Goal: Check status: Check status

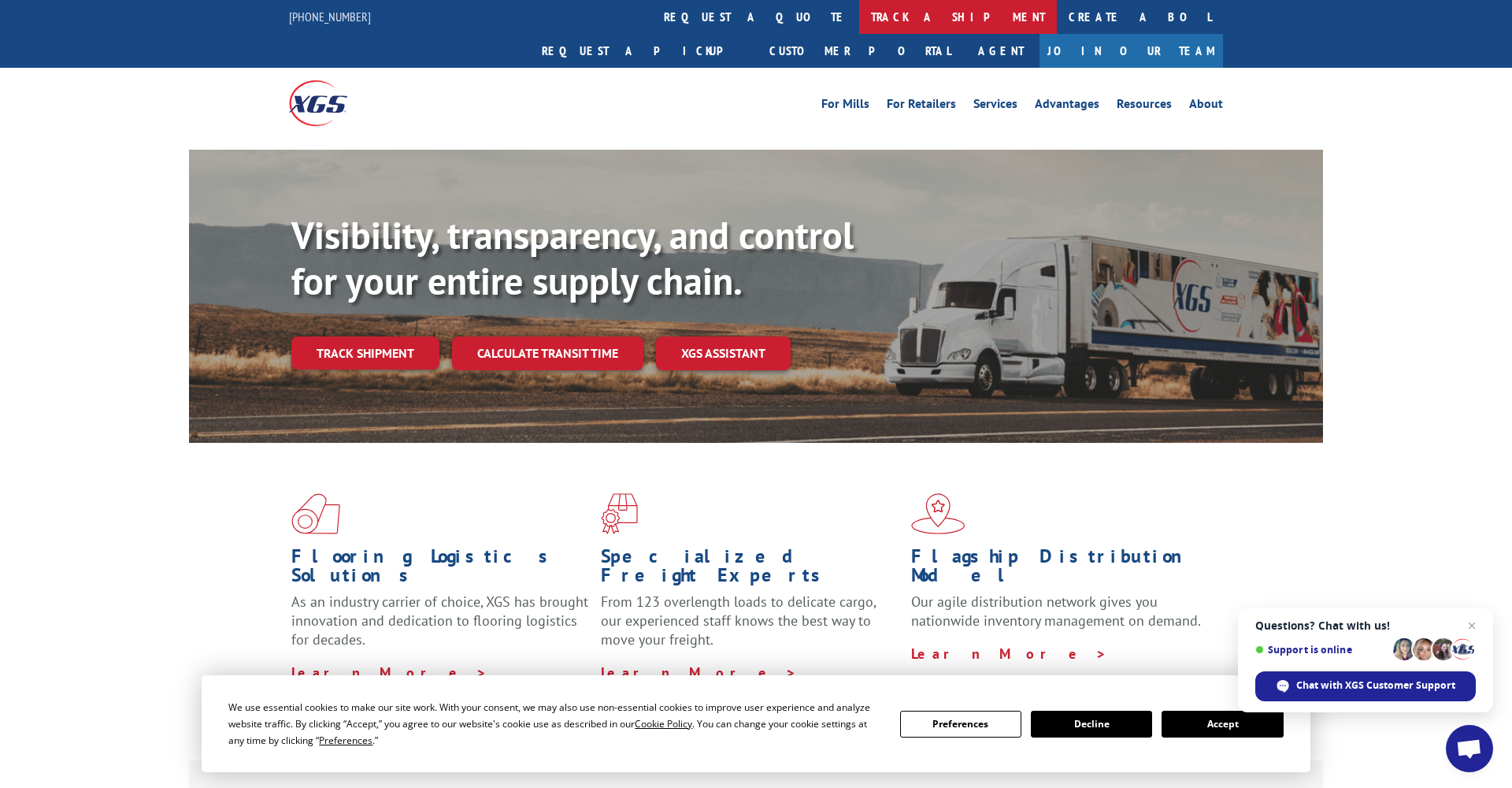
click at [860, 21] on link "track a shipment" at bounding box center [958, 17] width 197 height 34
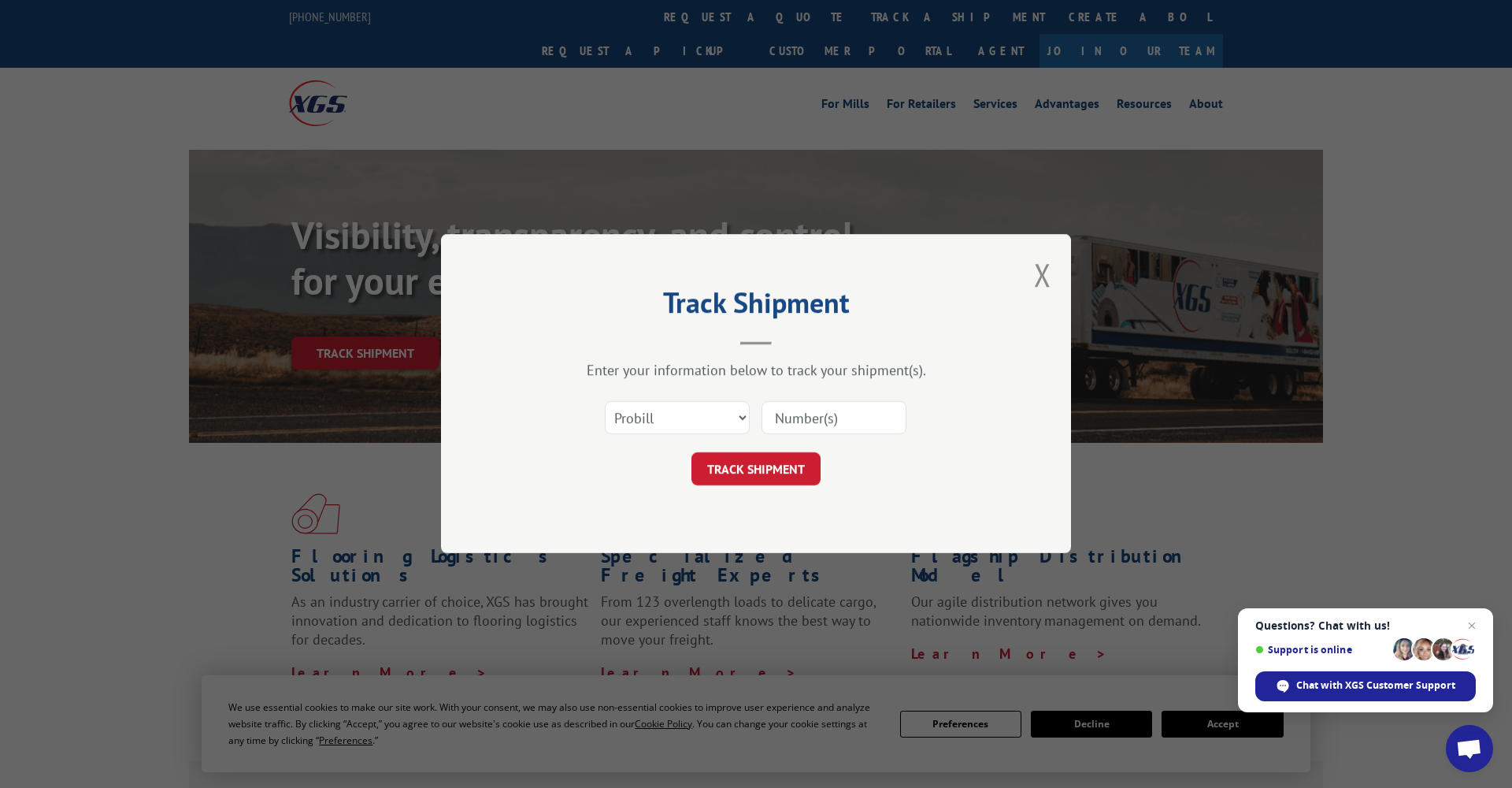
click at [798, 419] on input at bounding box center [833, 418] width 145 height 33
paste input "17592874"
type input "17592874"
click at [791, 464] on button "TRACK SHIPMENT" at bounding box center [755, 470] width 129 height 33
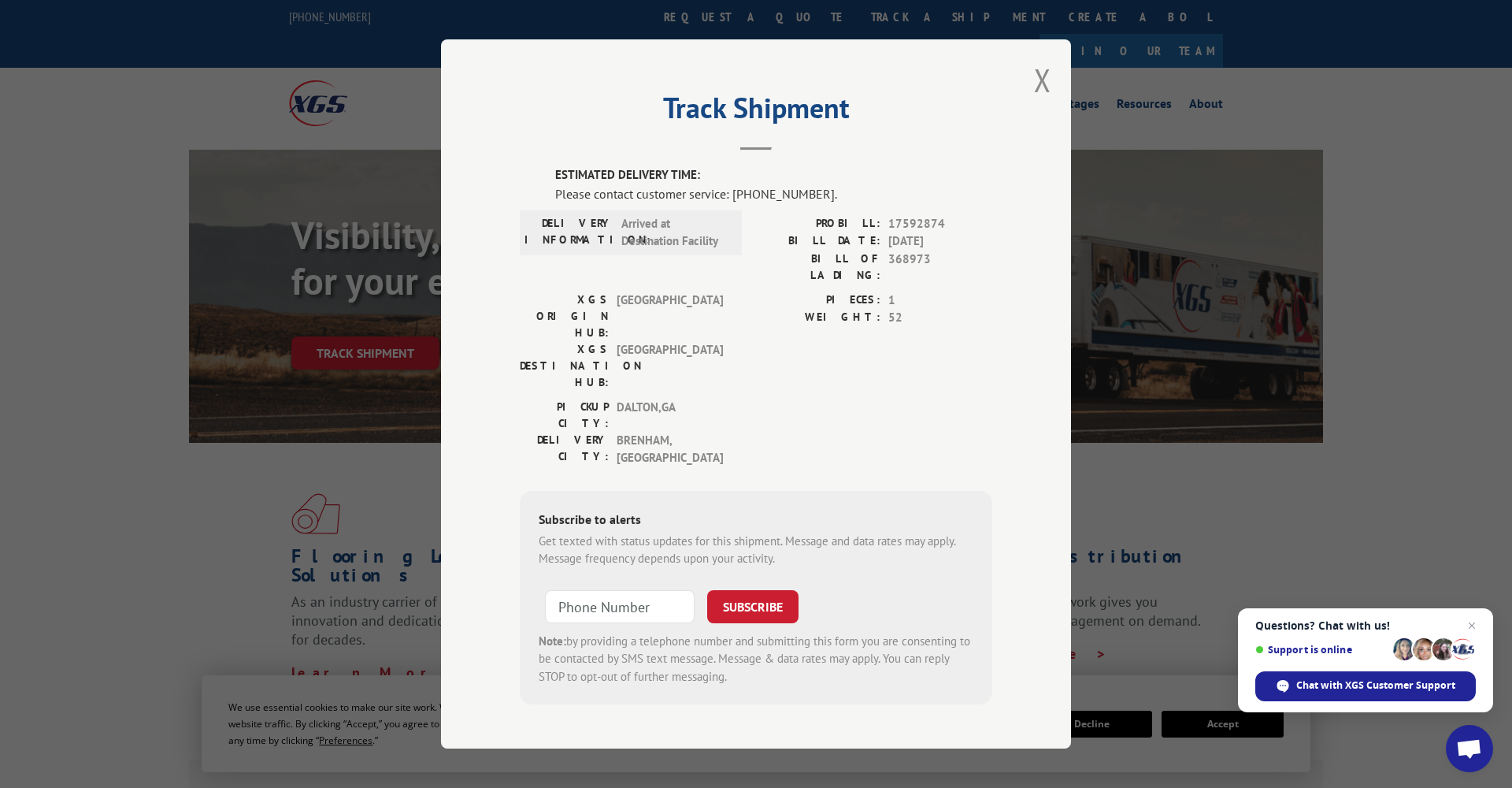
drag, startPoint x: 1040, startPoint y: 99, endPoint x: 1027, endPoint y: 101, distance: 13.2
click at [1040, 99] on button "Close modal" at bounding box center [1043, 80] width 17 height 41
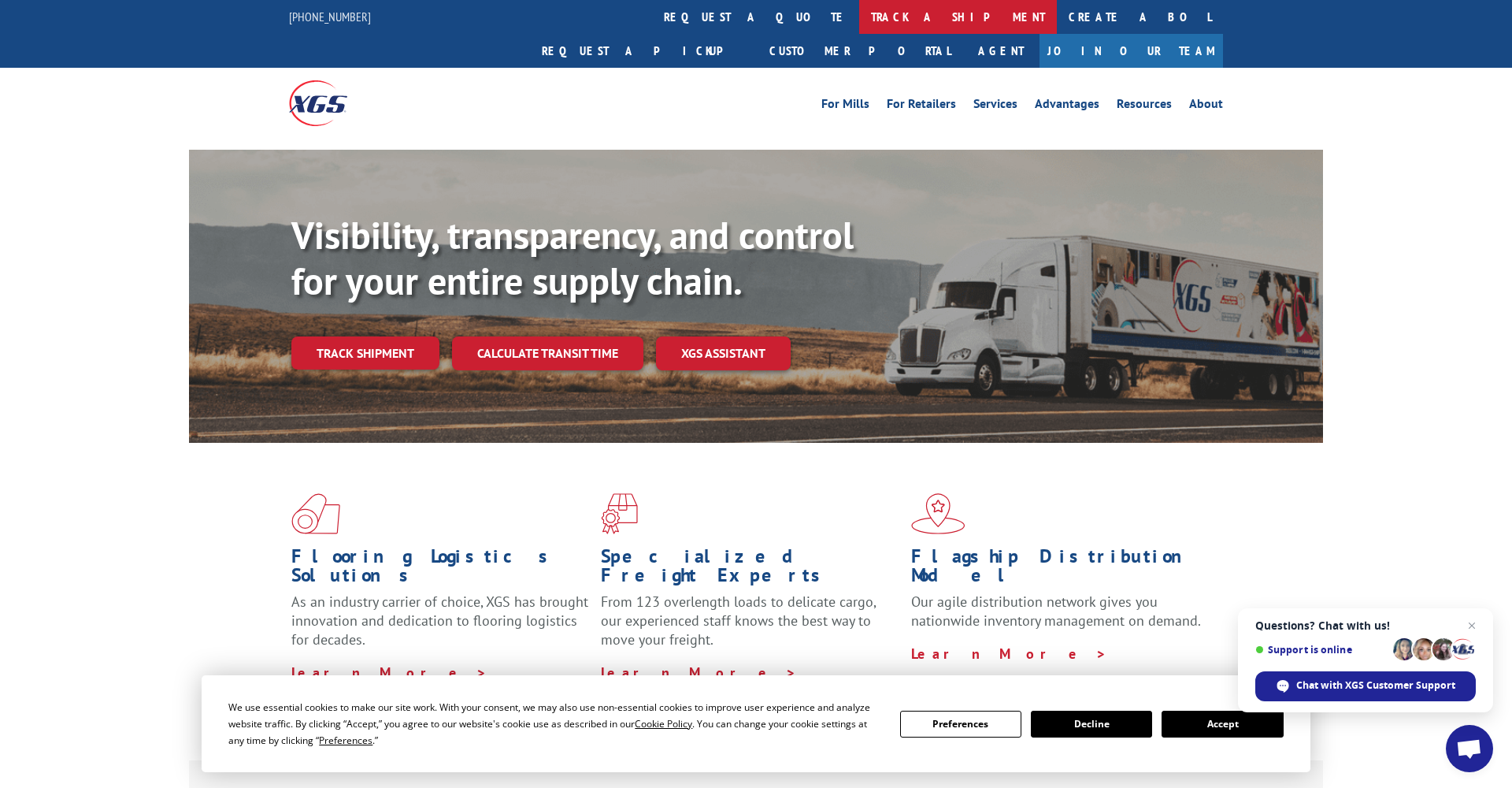
click at [860, 19] on link "track a shipment" at bounding box center [958, 17] width 197 height 34
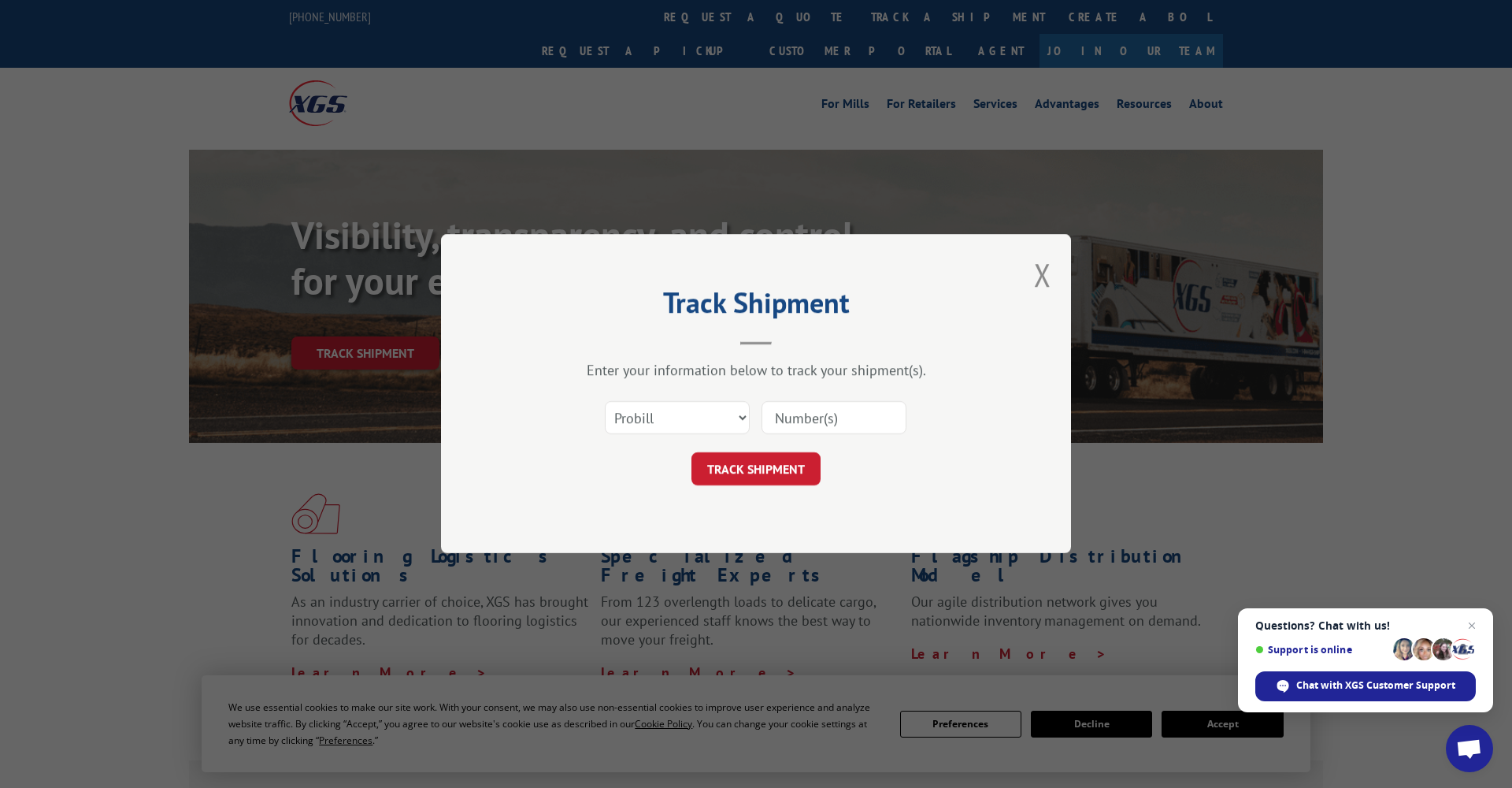
click at [795, 419] on input at bounding box center [833, 418] width 145 height 33
paste input "17597895"
type input "17597895"
click at [780, 465] on button "TRACK SHIPMENT" at bounding box center [755, 470] width 129 height 33
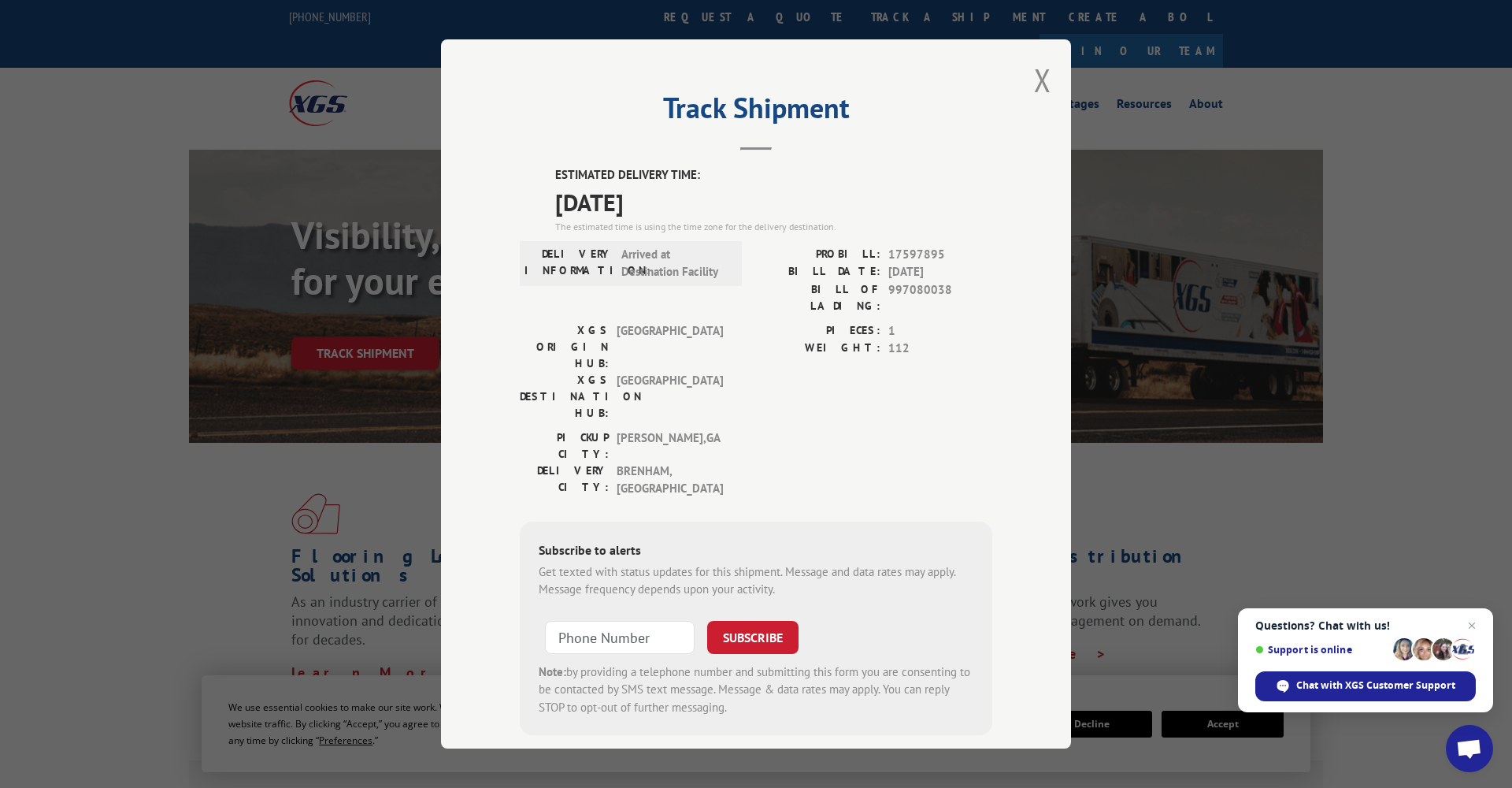
scroll to position [0, 0]
click at [1037, 87] on button "Close modal" at bounding box center [1043, 80] width 17 height 41
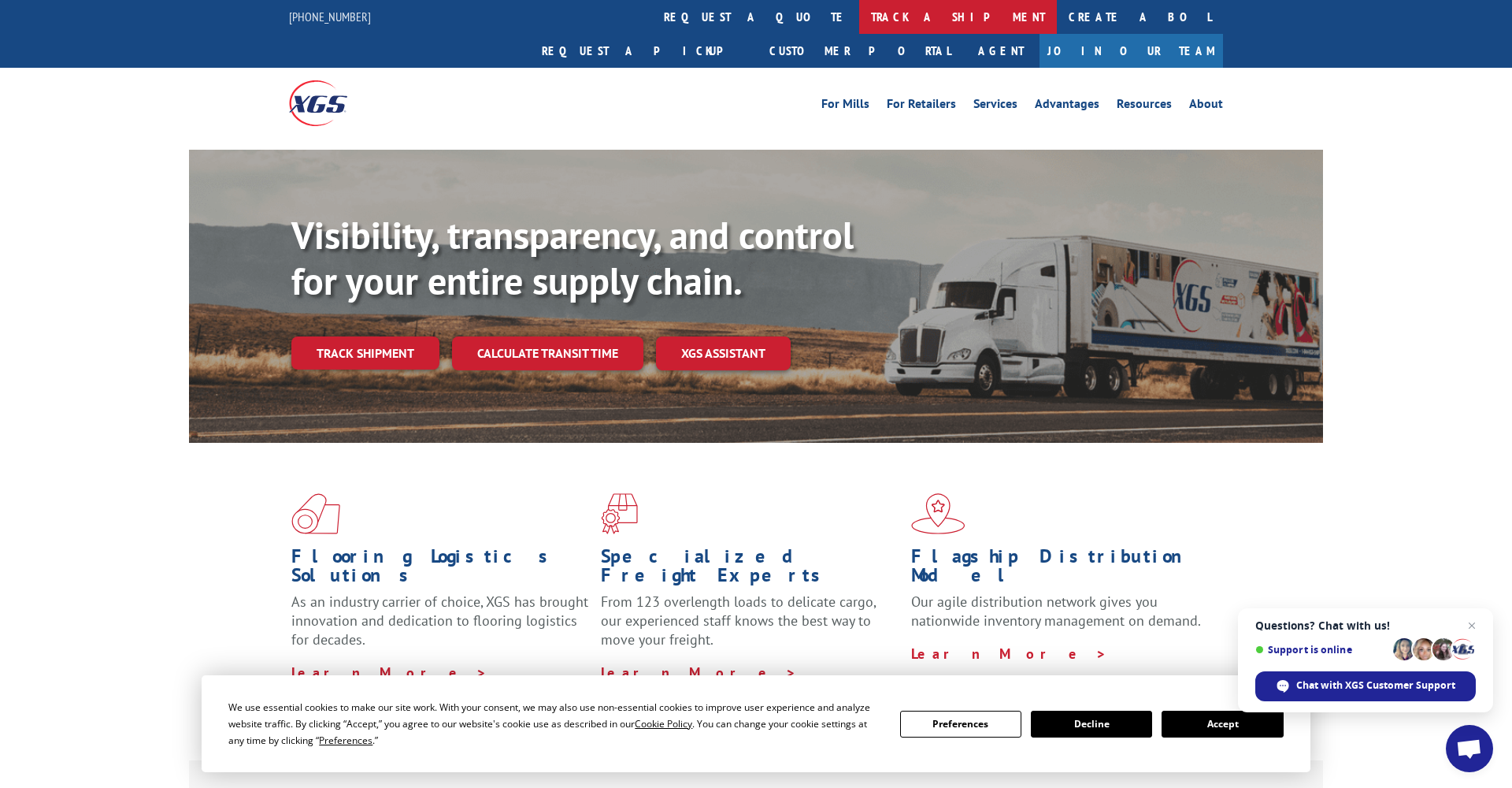
click at [860, 23] on link "track a shipment" at bounding box center [958, 17] width 197 height 34
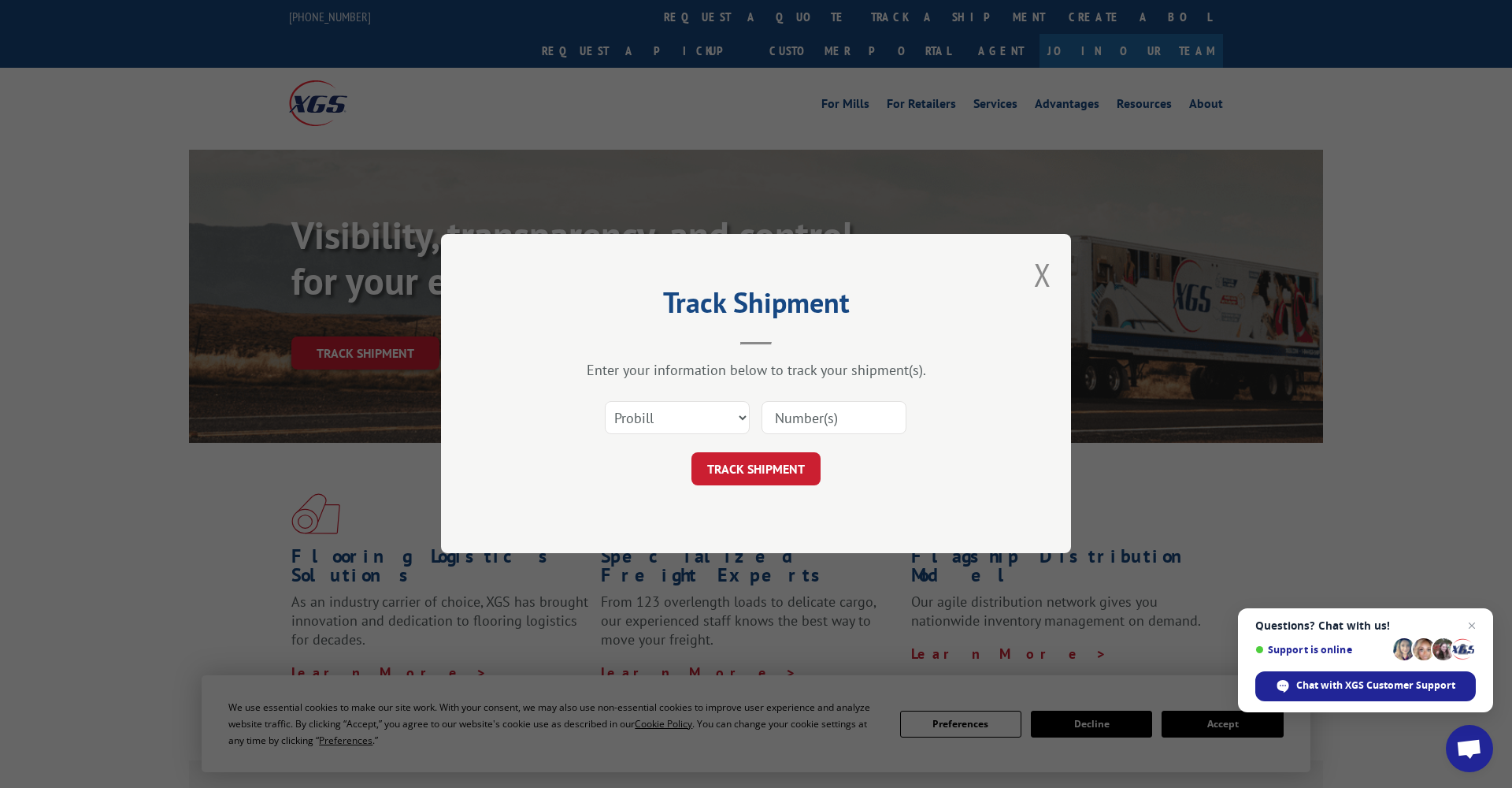
click at [804, 425] on input at bounding box center [833, 418] width 145 height 33
paste input "17593444"
type input "17593444"
click at [770, 467] on button "TRACK SHIPMENT" at bounding box center [755, 470] width 129 height 33
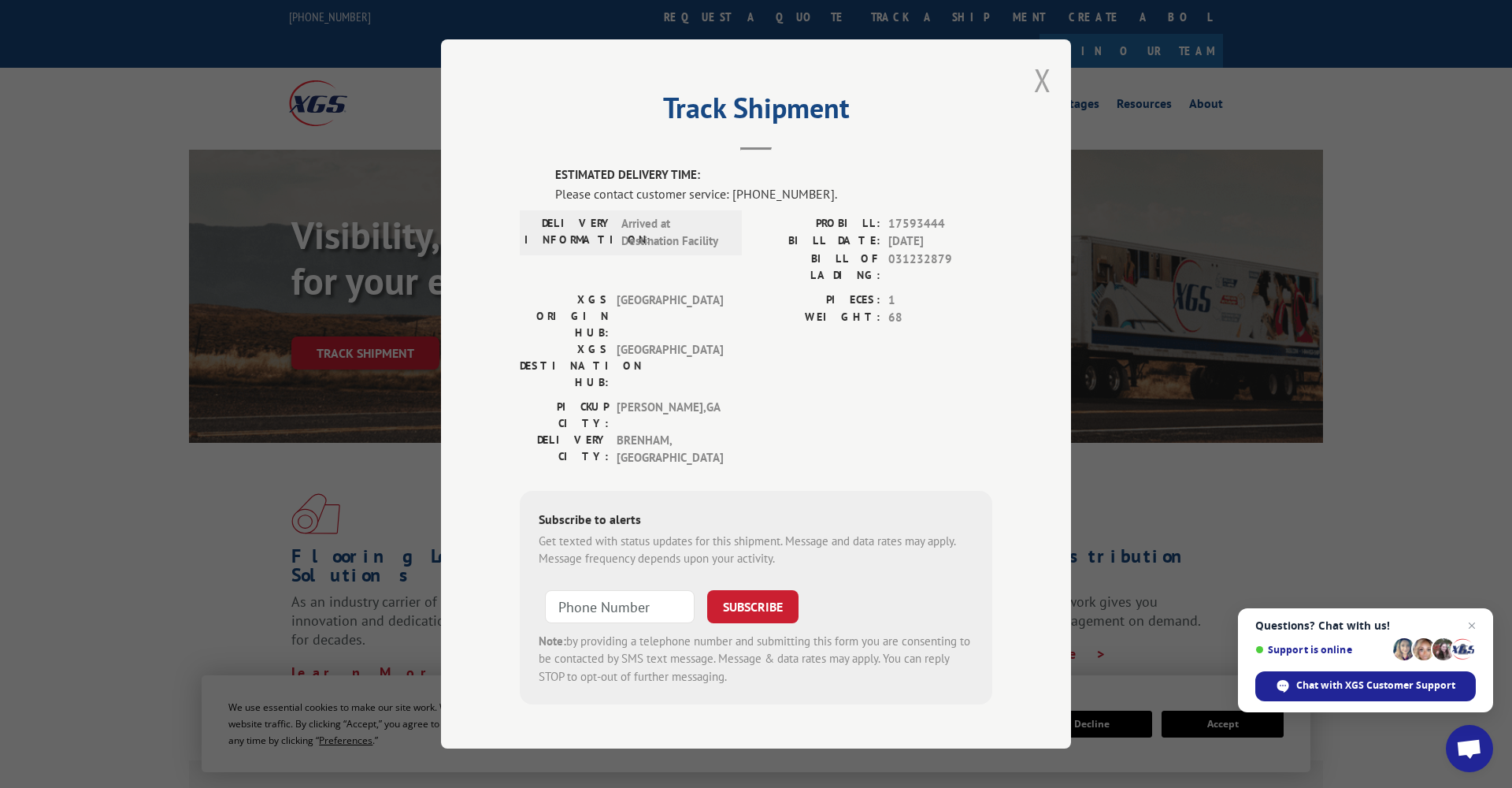
click at [1041, 97] on button "Close modal" at bounding box center [1043, 80] width 17 height 41
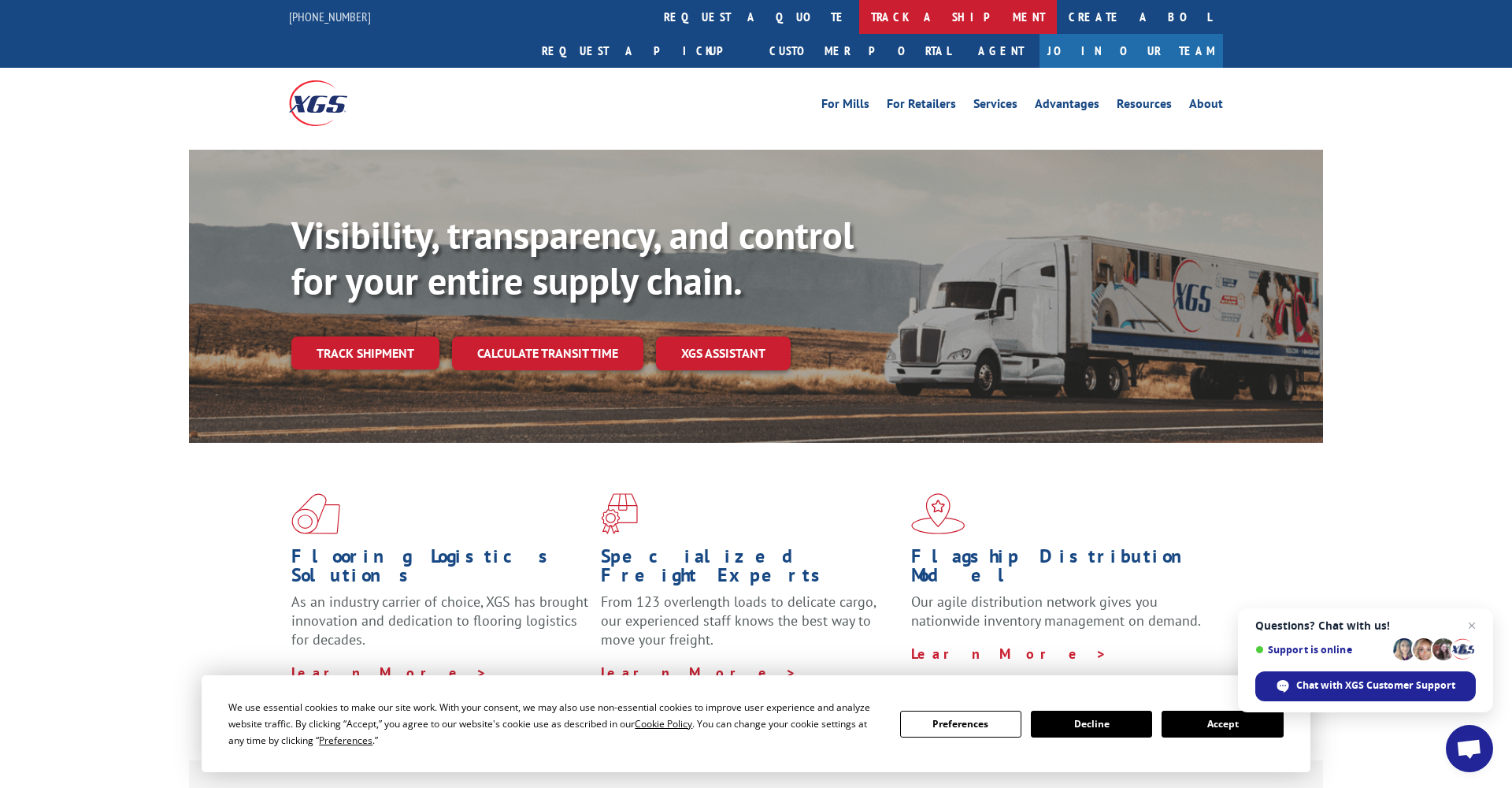
click at [860, 15] on link "track a shipment" at bounding box center [958, 17] width 197 height 34
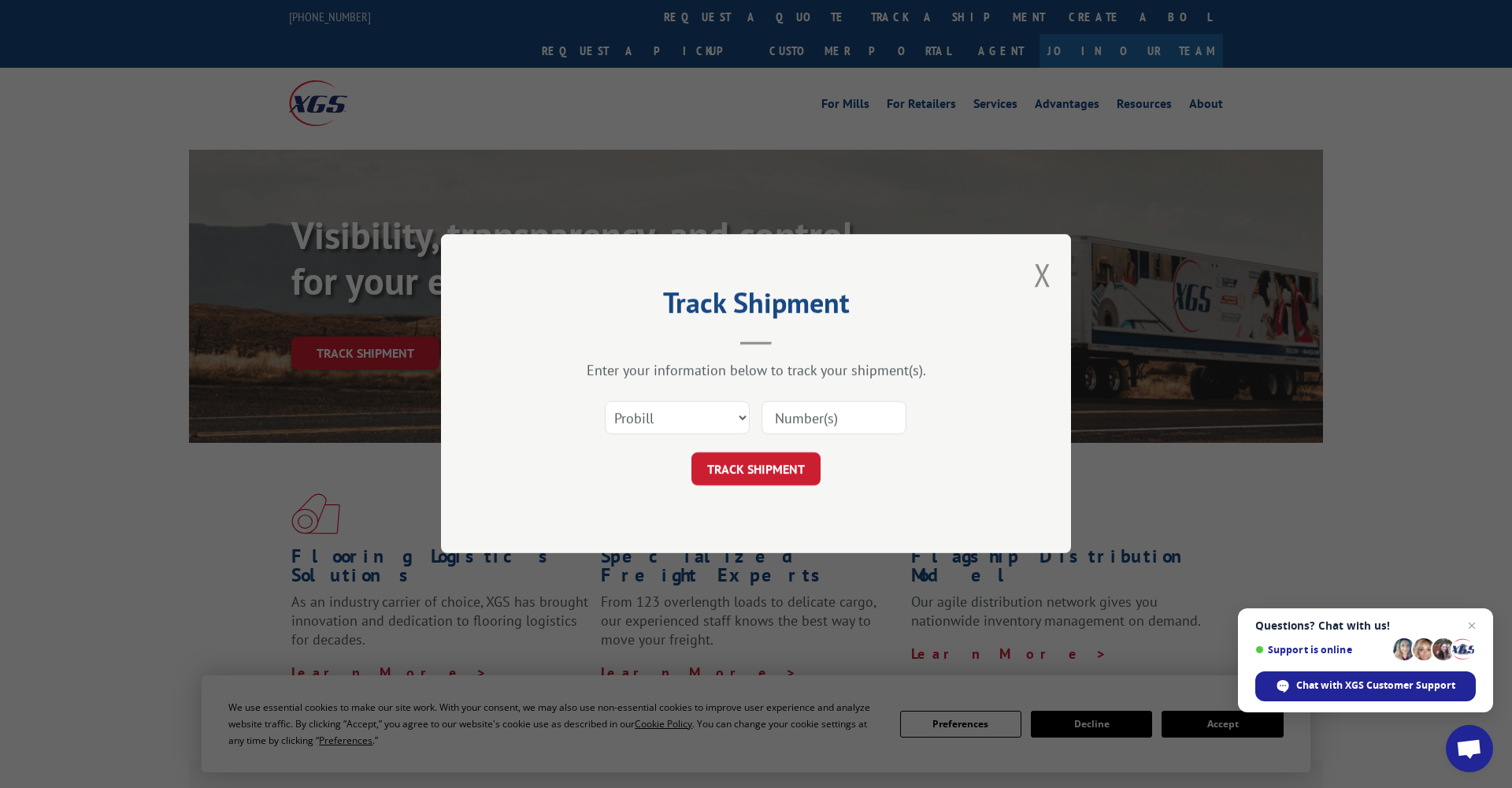
click at [797, 412] on input at bounding box center [833, 418] width 145 height 33
paste input "17602515"
type input "17602515"
click at [772, 475] on button "TRACK SHIPMENT" at bounding box center [755, 470] width 129 height 33
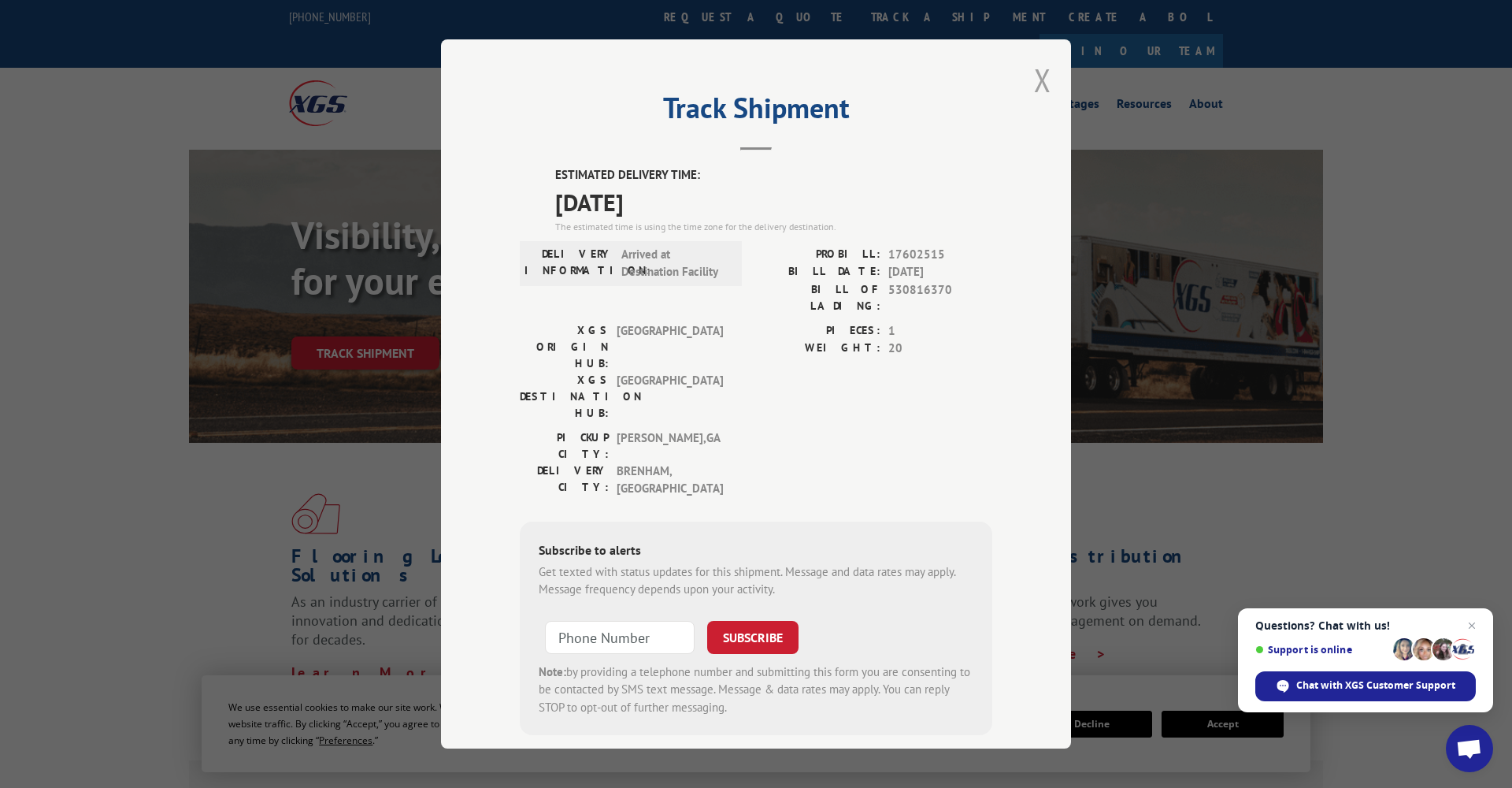
click at [1042, 87] on button "Close modal" at bounding box center [1043, 80] width 17 height 41
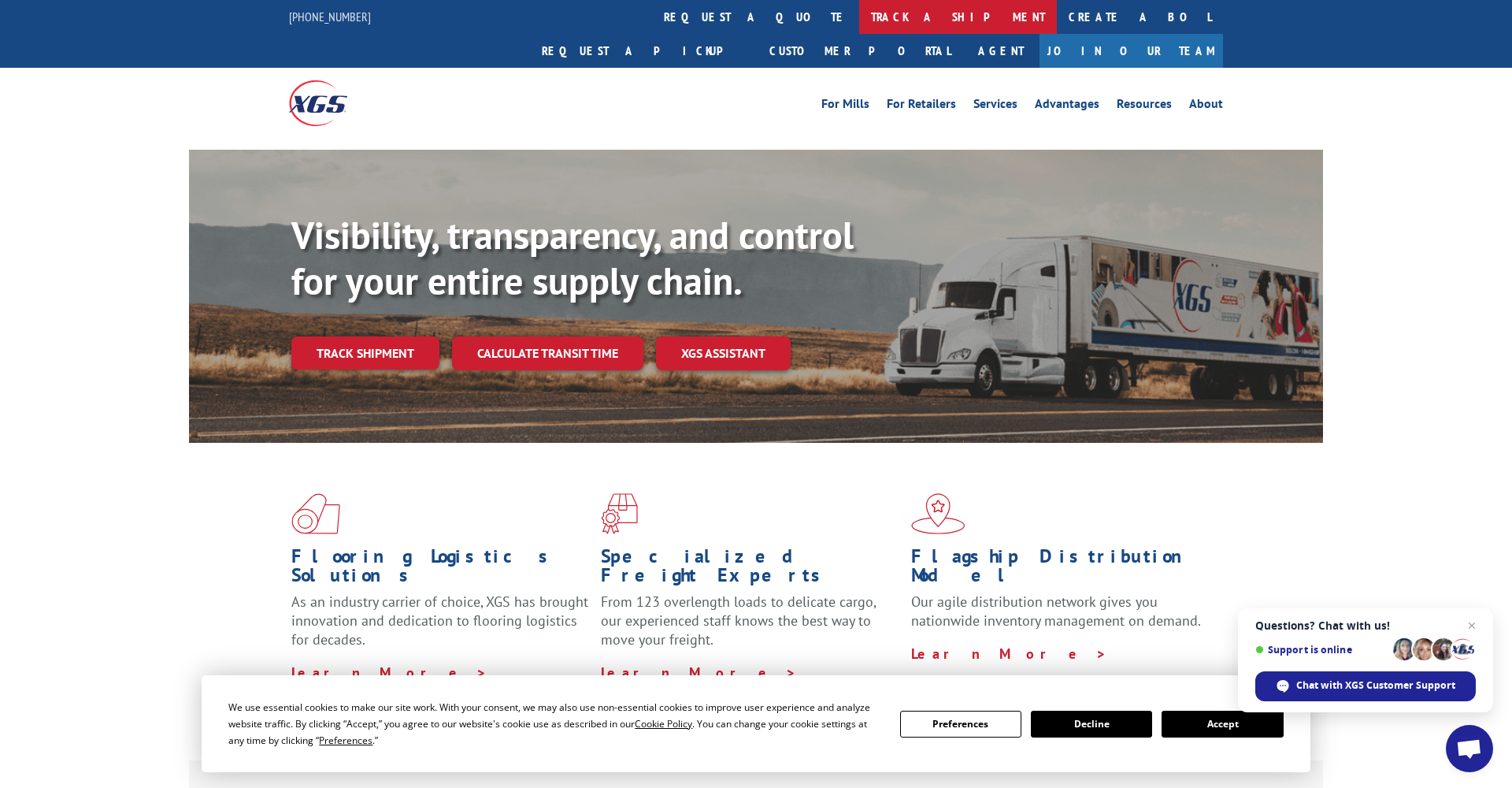
click at [860, 20] on link "track a shipment" at bounding box center [958, 17] width 197 height 34
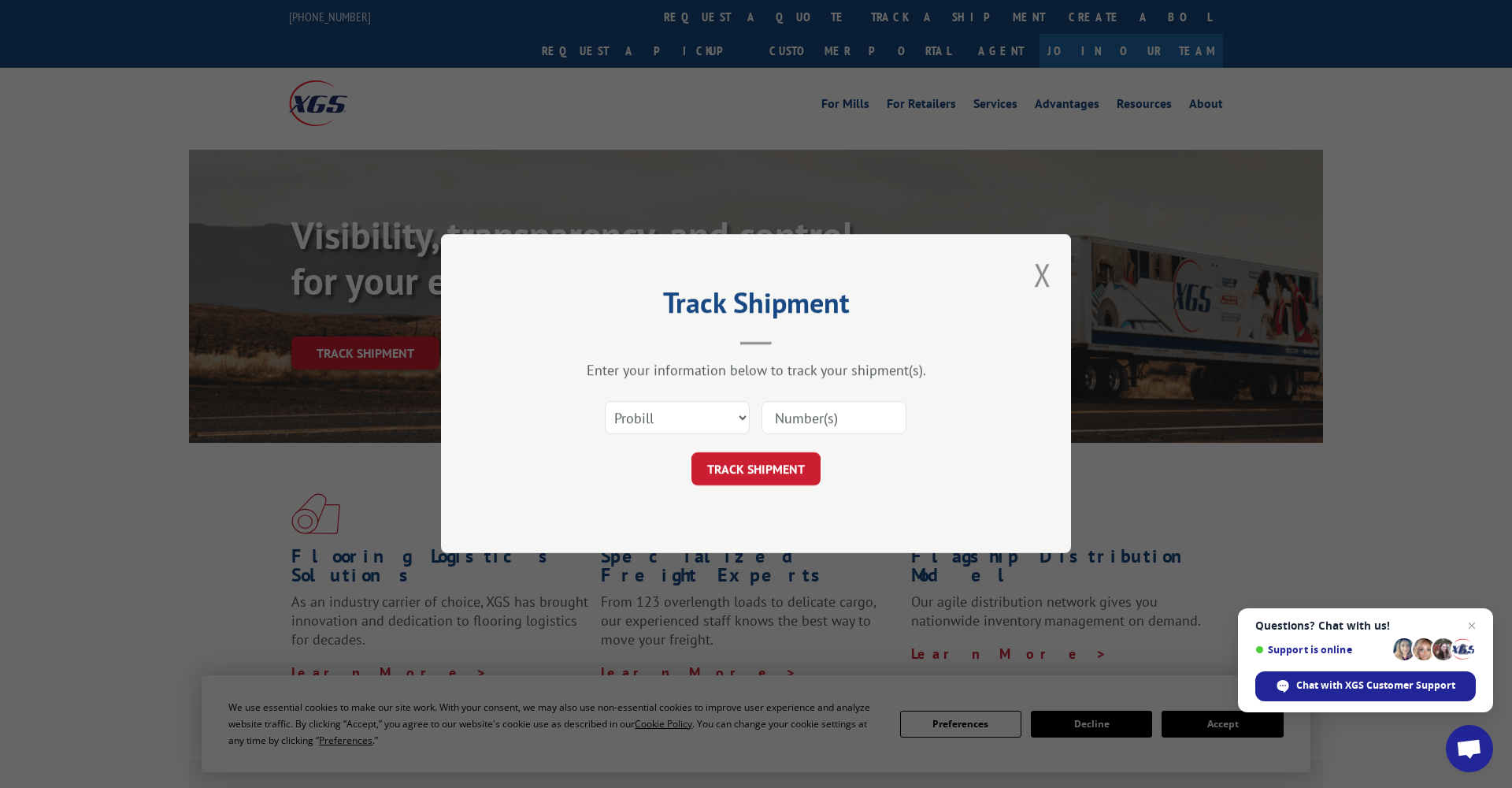
click at [797, 416] on input at bounding box center [833, 418] width 145 height 33
paste input "17602515"
type input "17602515"
click at [802, 469] on button "TRACK SHIPMENT" at bounding box center [755, 470] width 129 height 33
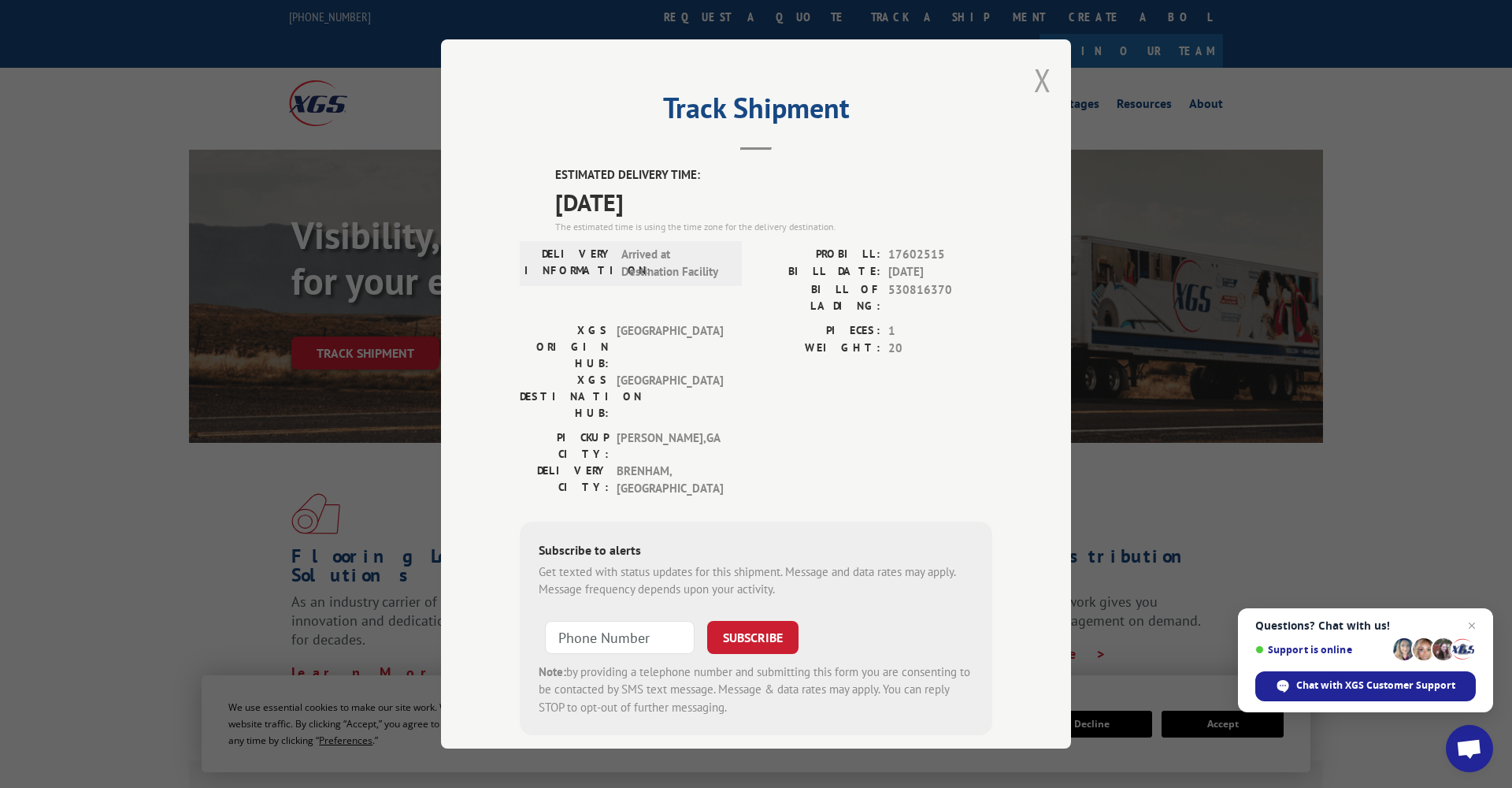
click at [1047, 75] on button "Close modal" at bounding box center [1043, 80] width 17 height 41
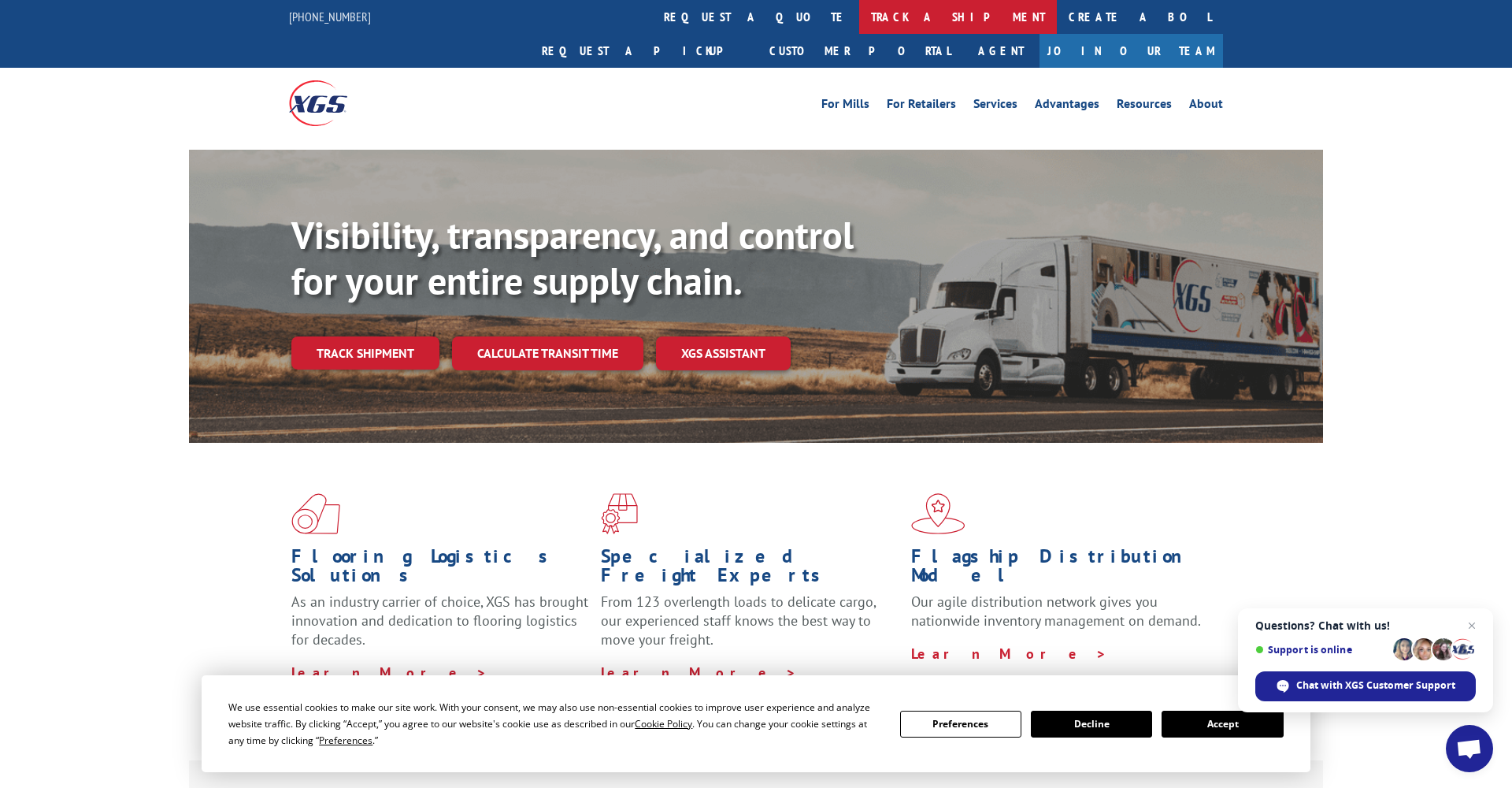
click at [860, 24] on link "track a shipment" at bounding box center [958, 17] width 197 height 34
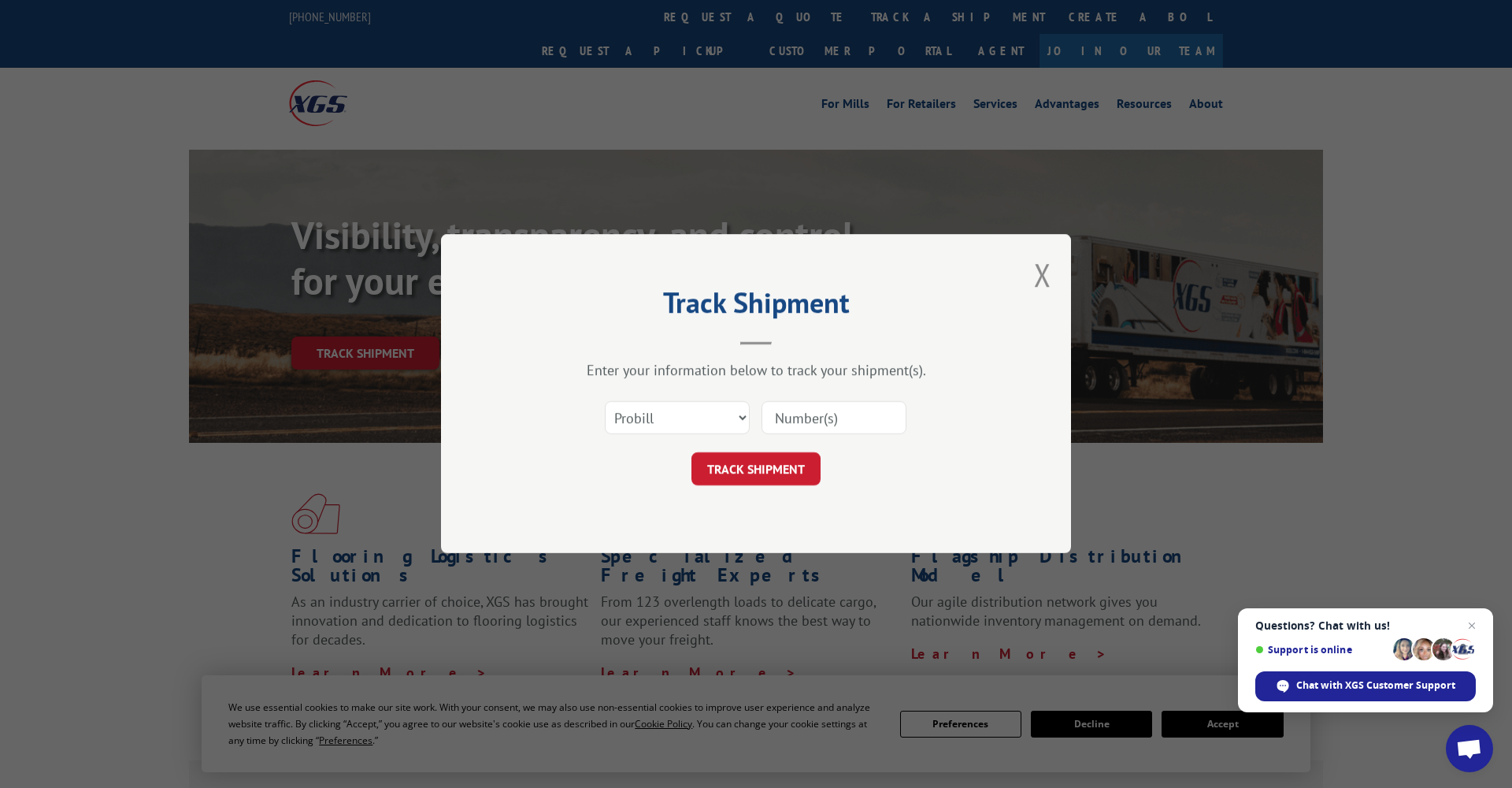
click at [815, 422] on input at bounding box center [833, 418] width 145 height 33
paste input "17593444"
type input "17593444"
click at [805, 467] on button "TRACK SHIPMENT" at bounding box center [755, 470] width 129 height 33
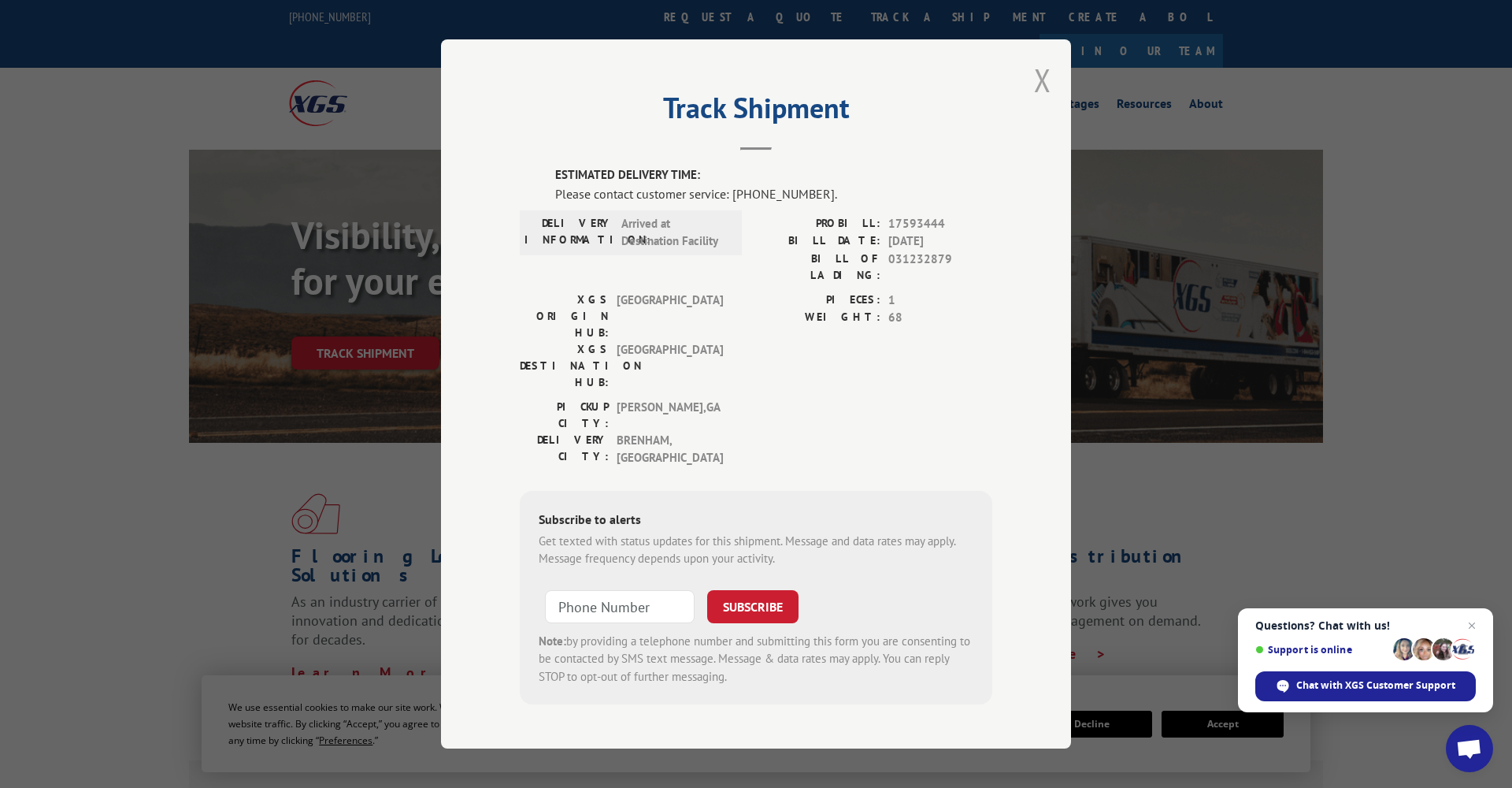
click at [1044, 96] on button "Close modal" at bounding box center [1043, 80] width 17 height 41
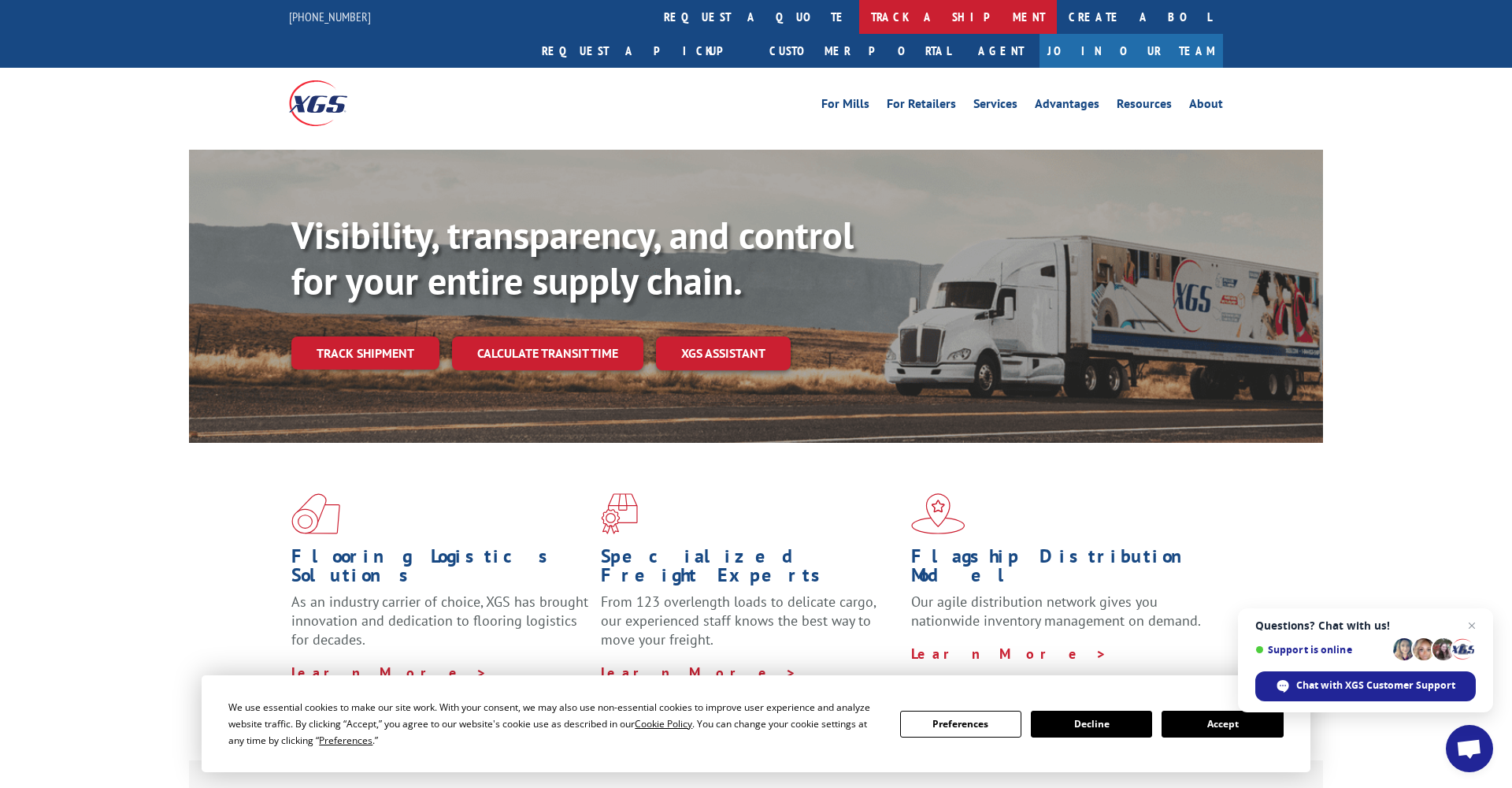
click at [860, 3] on link "track a shipment" at bounding box center [958, 17] width 197 height 34
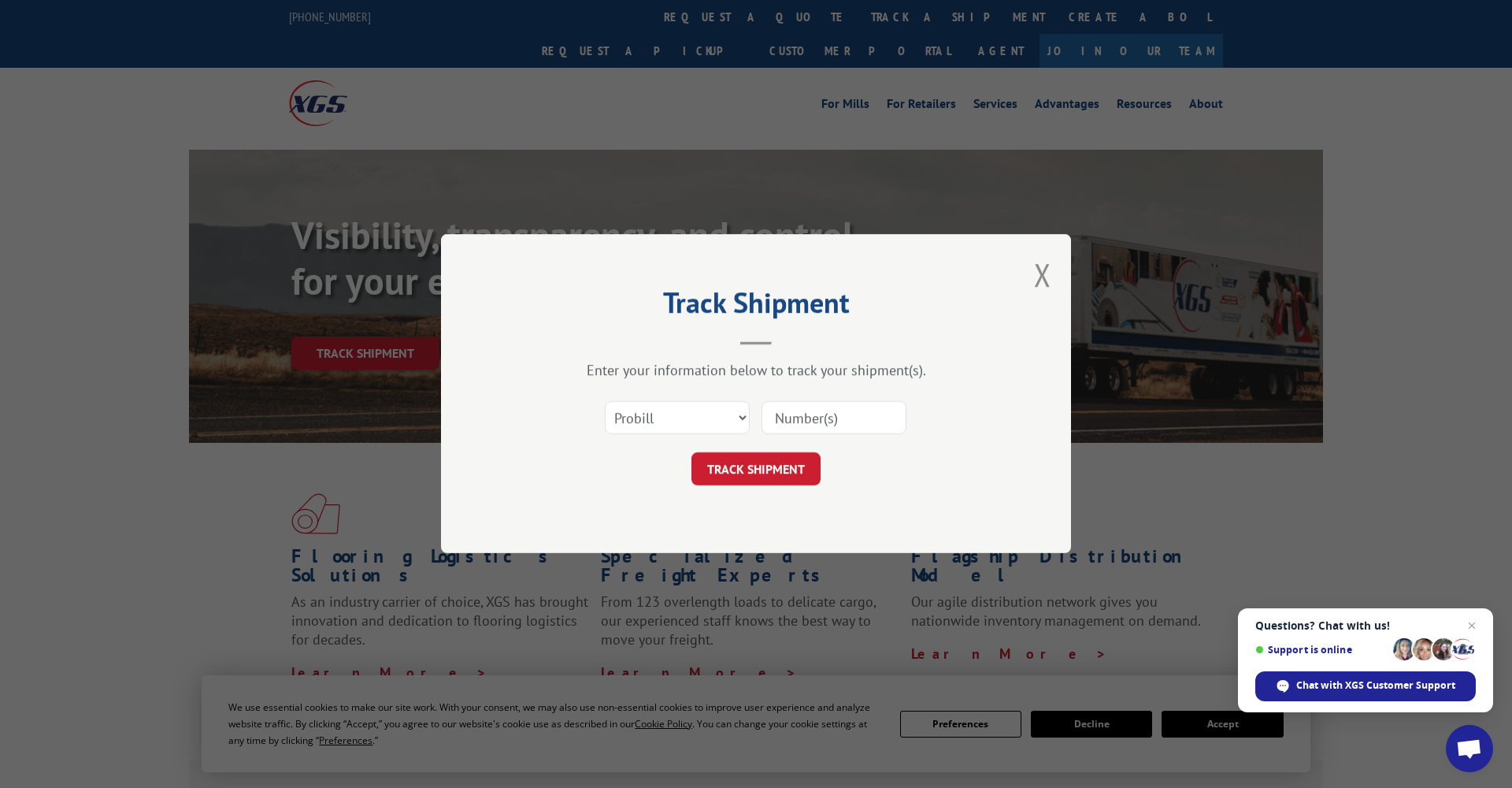
click at [793, 415] on input at bounding box center [833, 418] width 145 height 33
paste input "17602515"
type input "17602515"
click at [765, 472] on button "TRACK SHIPMENT" at bounding box center [755, 470] width 129 height 33
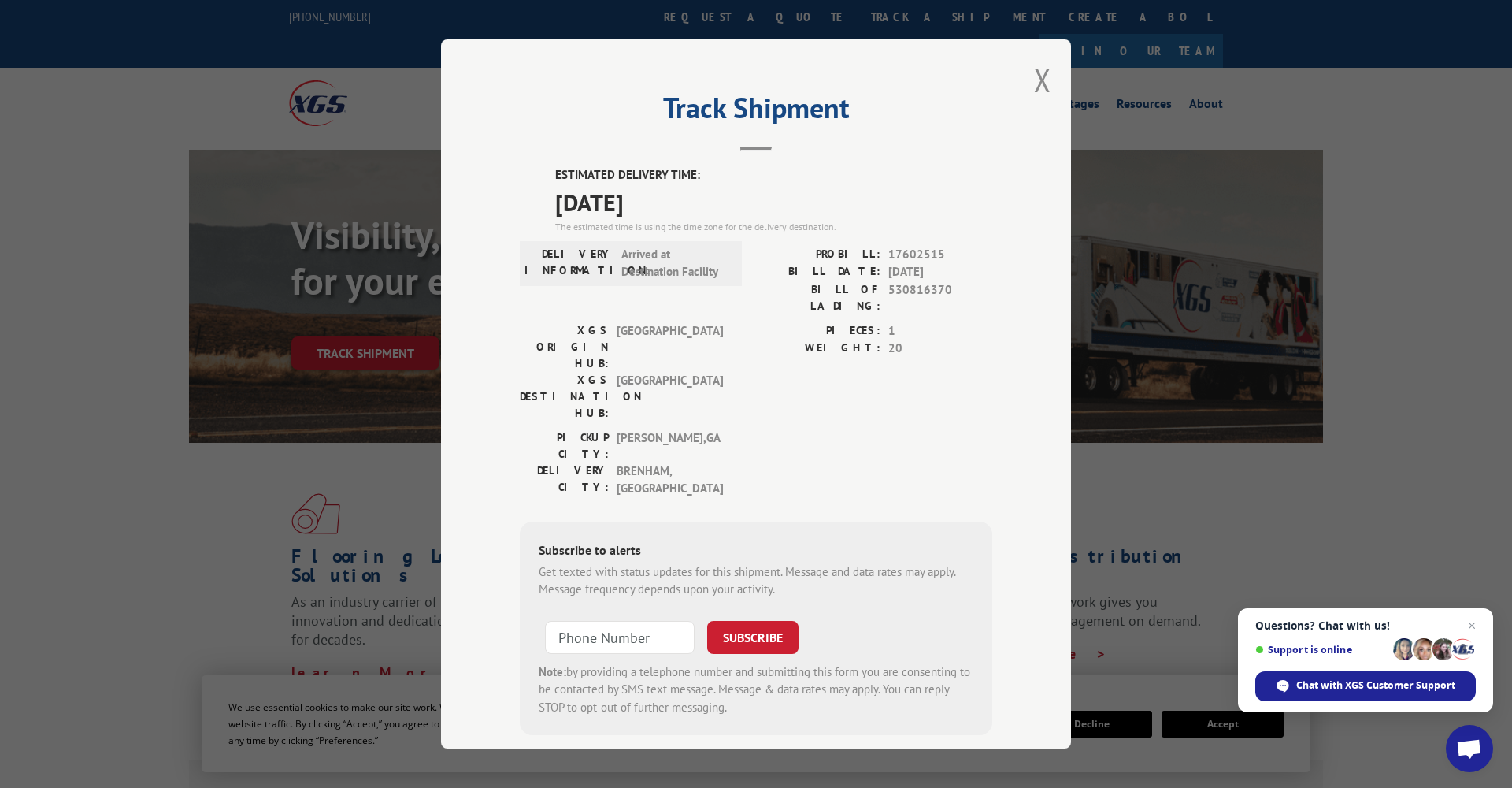
drag, startPoint x: 1045, startPoint y: 82, endPoint x: 960, endPoint y: 81, distance: 85.0
click at [1045, 82] on button "Close modal" at bounding box center [1043, 80] width 17 height 41
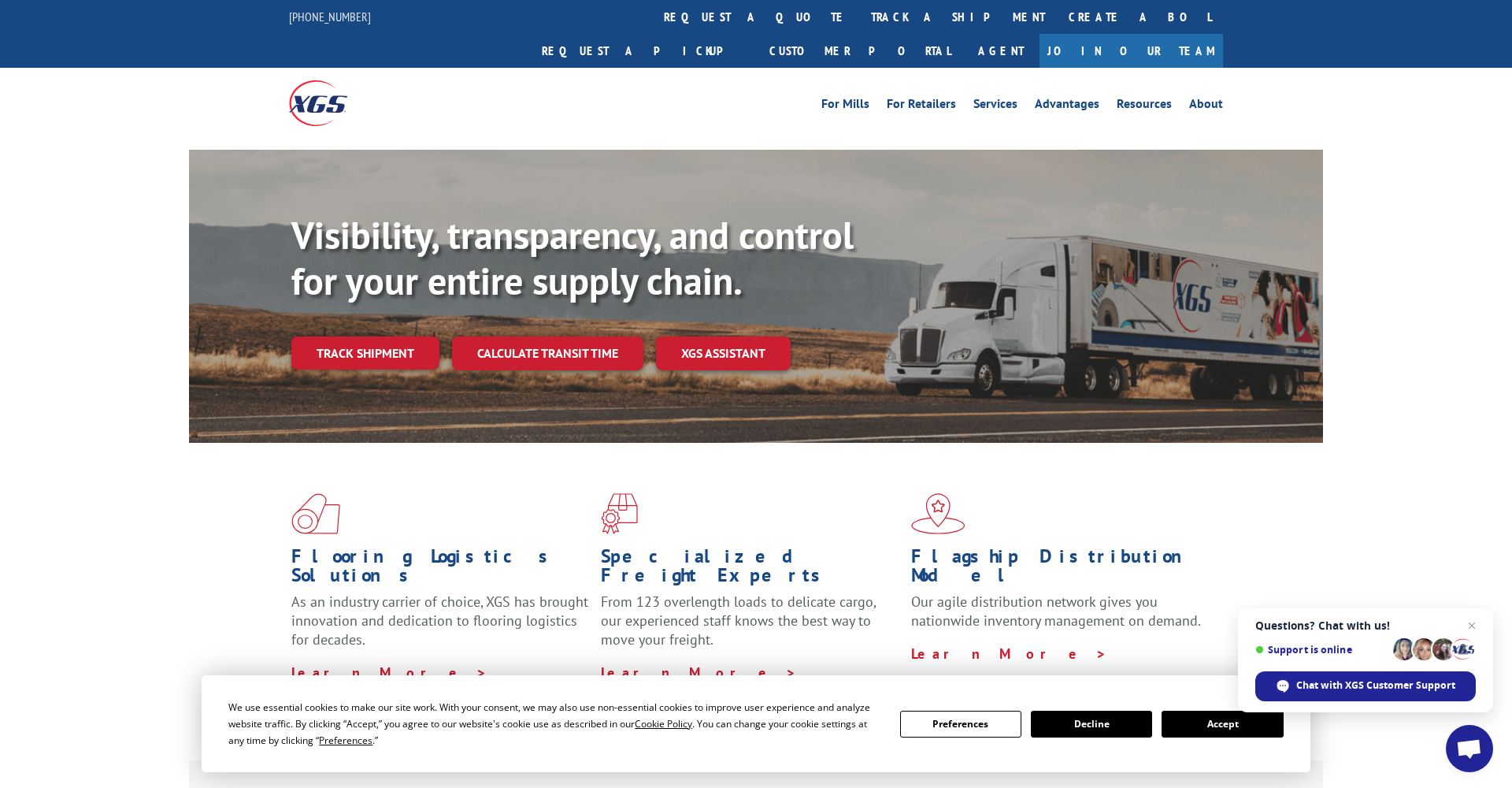
drag, startPoint x: 699, startPoint y: 22, endPoint x: 697, endPoint y: 53, distance: 31.1
click at [860, 22] on link "track a shipment" at bounding box center [958, 17] width 197 height 34
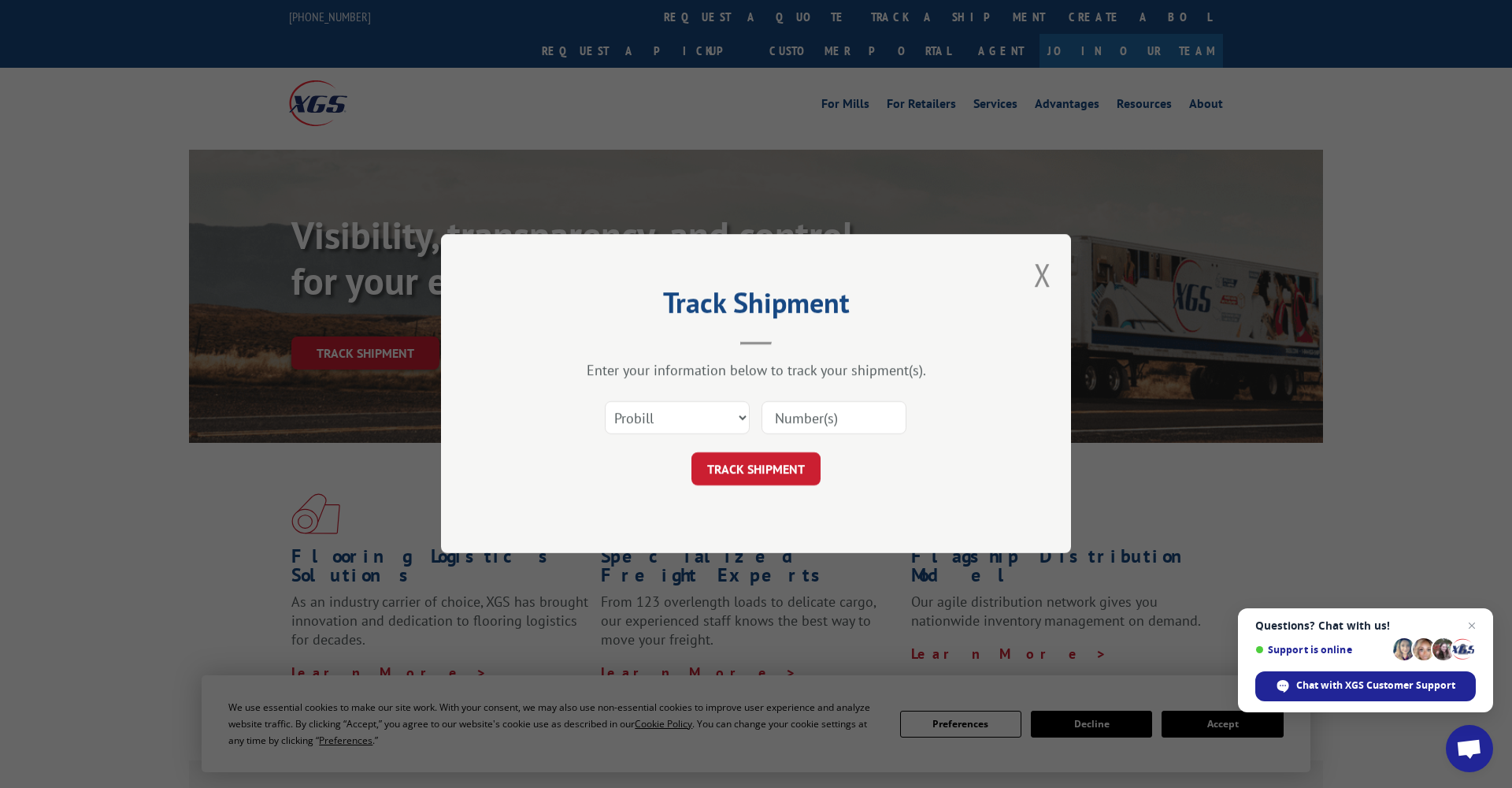
click at [798, 416] on input at bounding box center [833, 418] width 145 height 33
paste input "17592874"
type input "17592874"
click at [778, 456] on button "TRACK SHIPMENT" at bounding box center [755, 470] width 129 height 33
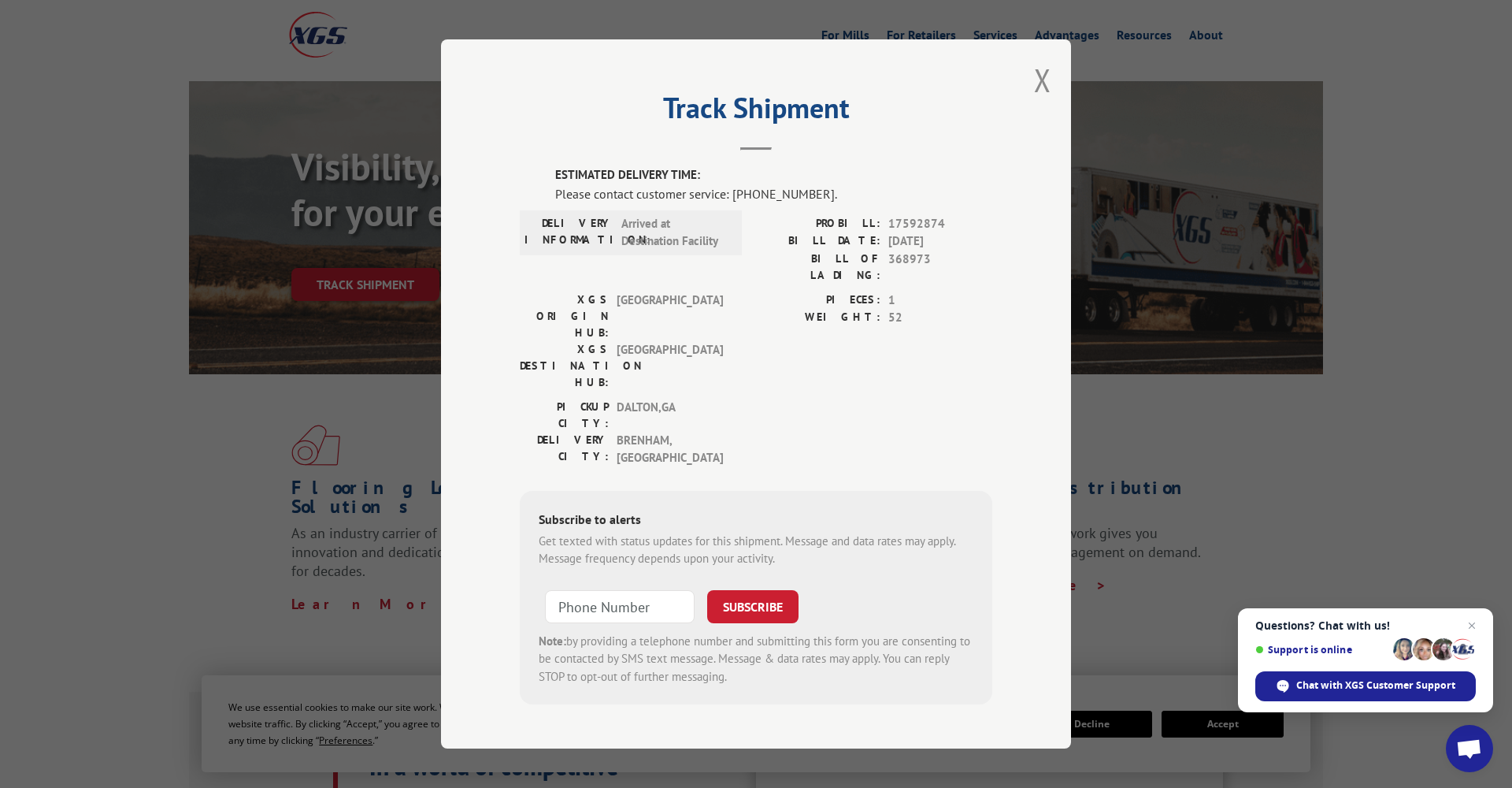
scroll to position [72, 0]
click at [1049, 93] on button "Close modal" at bounding box center [1043, 80] width 17 height 41
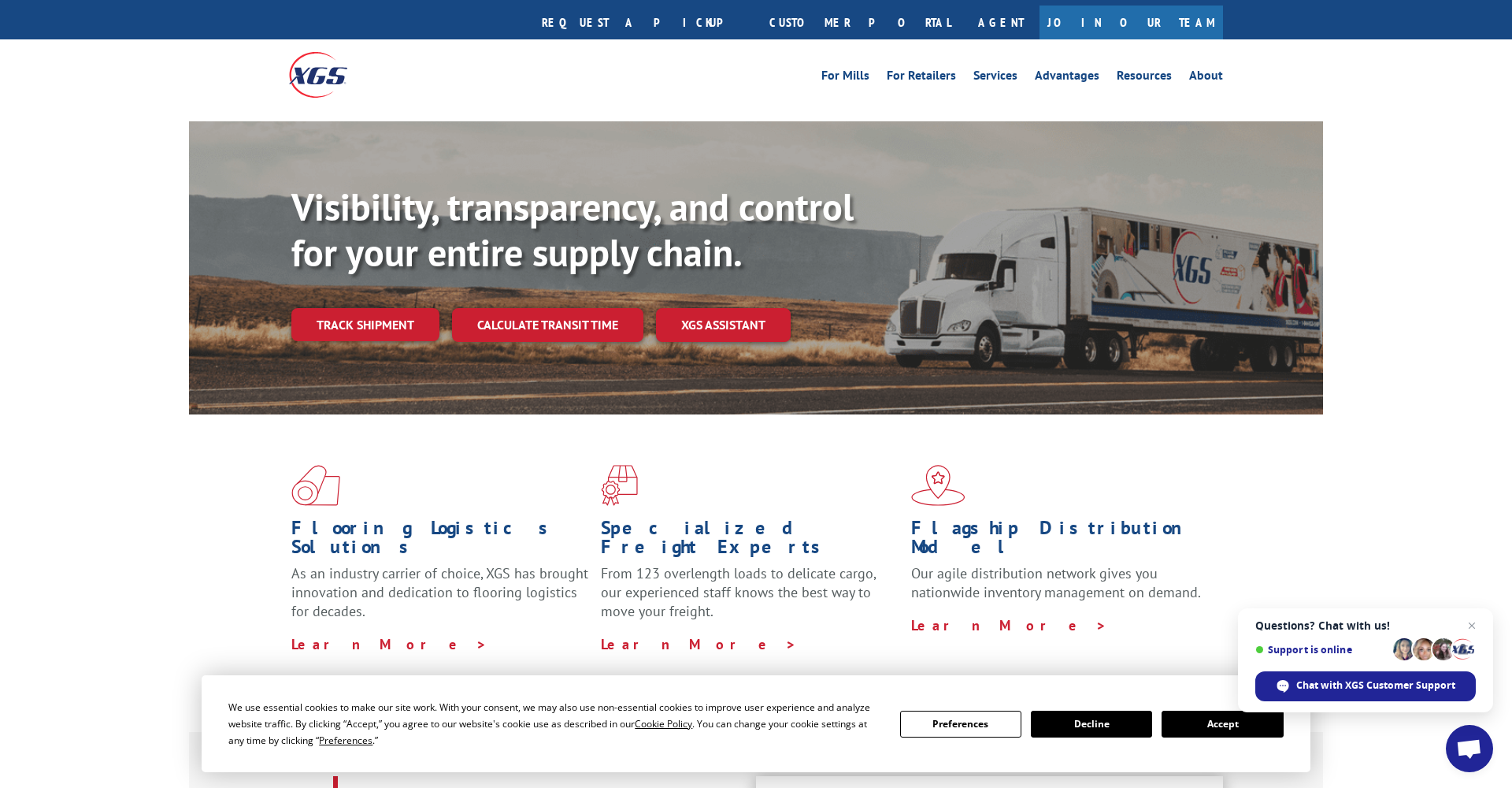
scroll to position [28, 0]
click at [405, 309] on link "Track shipment" at bounding box center [365, 325] width 148 height 33
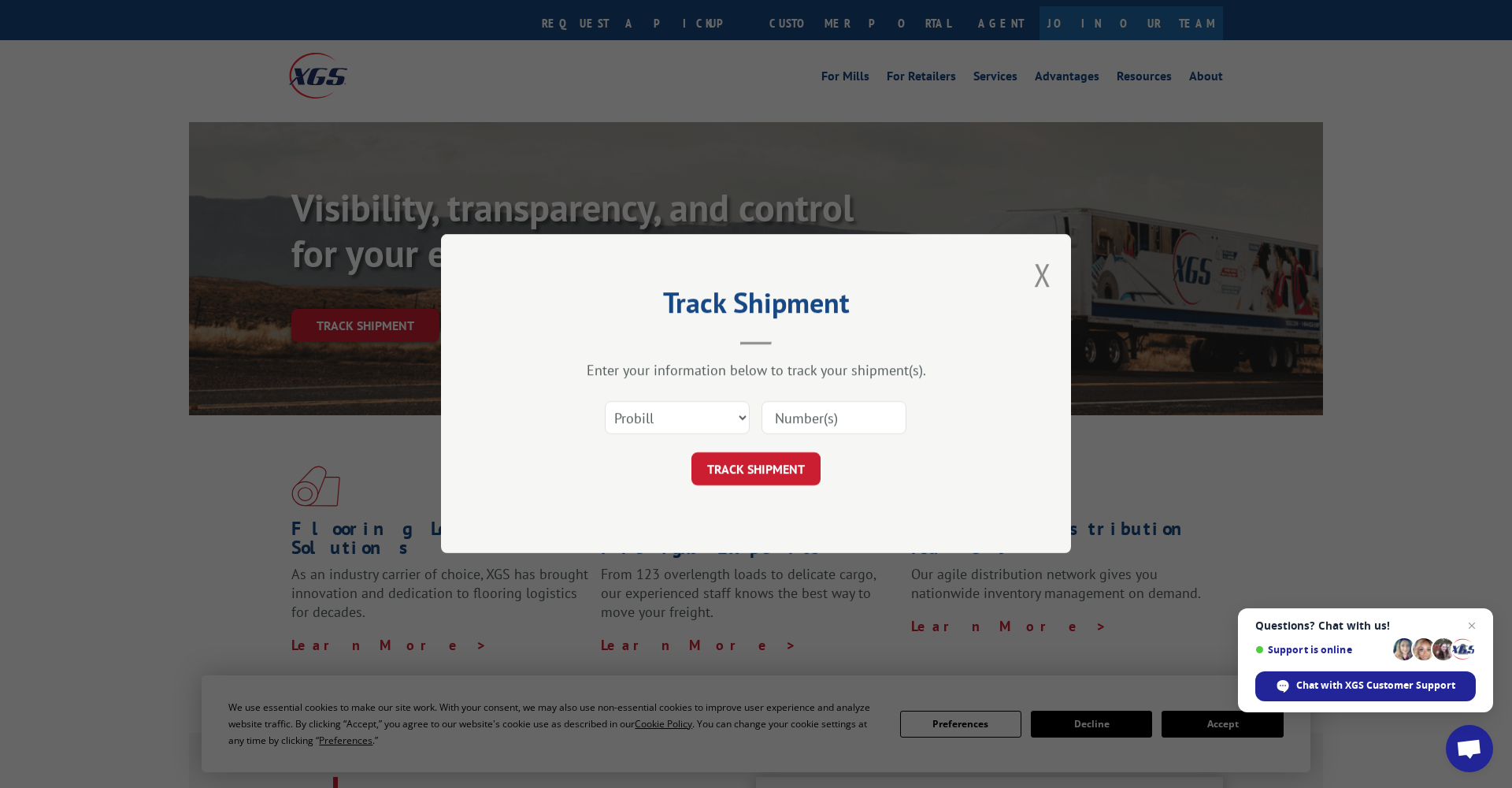
click at [790, 410] on input at bounding box center [833, 418] width 145 height 33
paste input "17592874"
type input "17592874"
click at [785, 469] on button "TRACK SHIPMENT" at bounding box center [755, 470] width 129 height 33
